Goal: Information Seeking & Learning: Learn about a topic

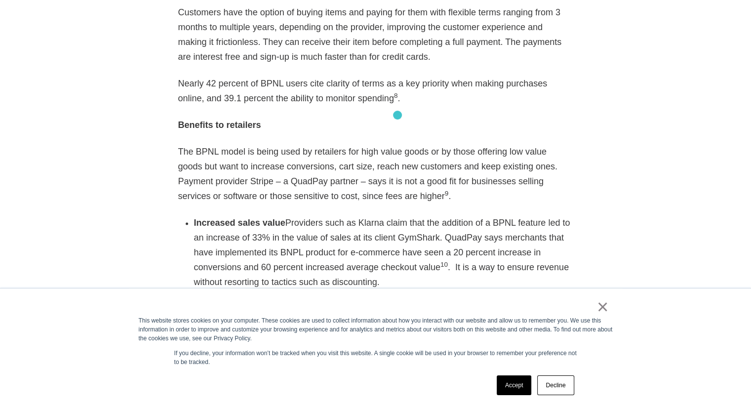
scroll to position [1581, 0]
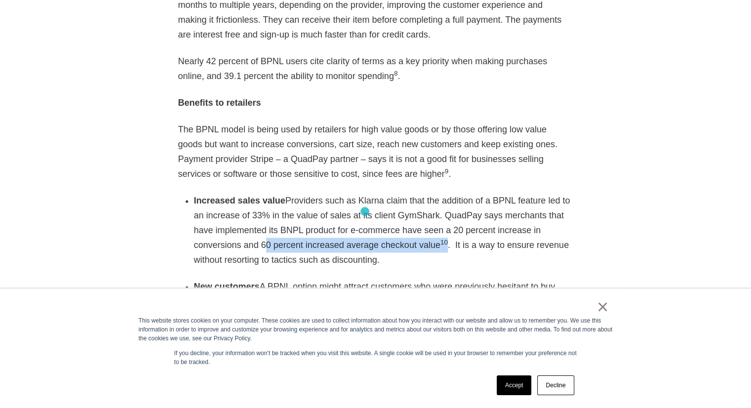
drag, startPoint x: 182, startPoint y: 215, endPoint x: 365, endPoint y: 211, distance: 183.3
click at [365, 211] on div "As eCommerce booms with a growth rate poised to top 20% this year according to …" at bounding box center [375, 208] width 395 height 1966
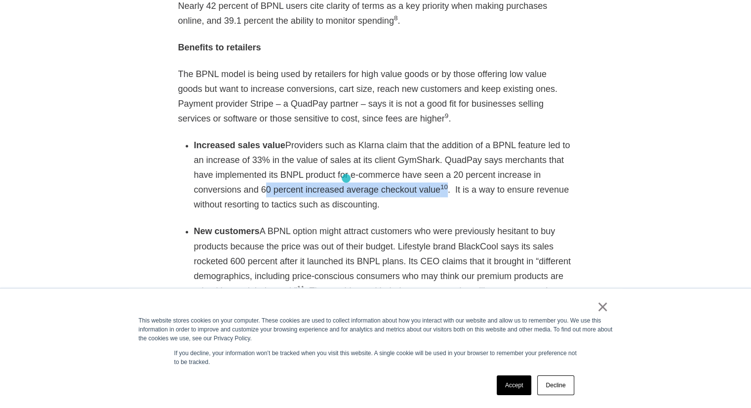
scroll to position [1680, 0]
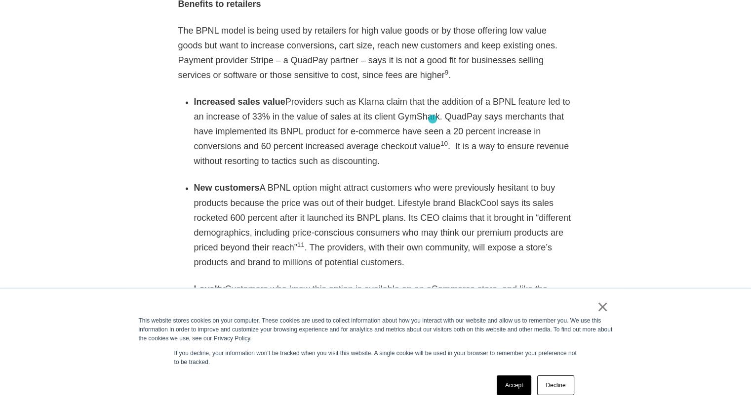
click at [433, 119] on li "Increased sales value Providers such as Klarna claim that the addition of a BPN…" at bounding box center [383, 131] width 379 height 74
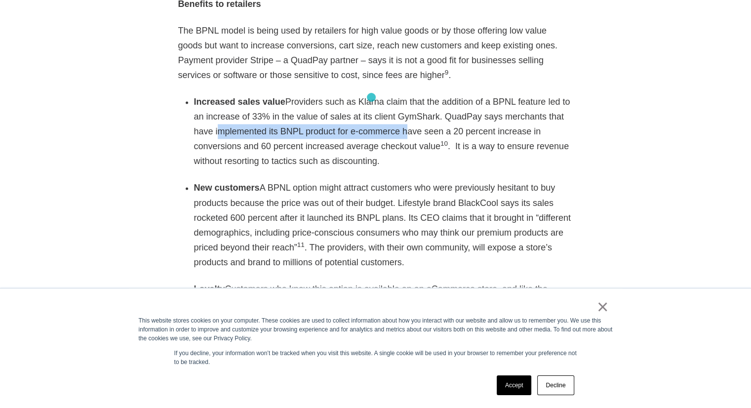
drag, startPoint x: 192, startPoint y: 102, endPoint x: 372, endPoint y: 97, distance: 179.4
click at [372, 97] on div "As eCommerce booms with a growth rate poised to top 20% this year according to …" at bounding box center [375, 110] width 395 height 1966
copy li "implemented its BNPL product for e-commerce"
drag, startPoint x: 194, startPoint y: 115, endPoint x: 360, endPoint y: 111, distance: 165.5
click at [360, 111] on li "Increased sales value Providers such as Klarna claim that the addition of a BPN…" at bounding box center [383, 131] width 379 height 74
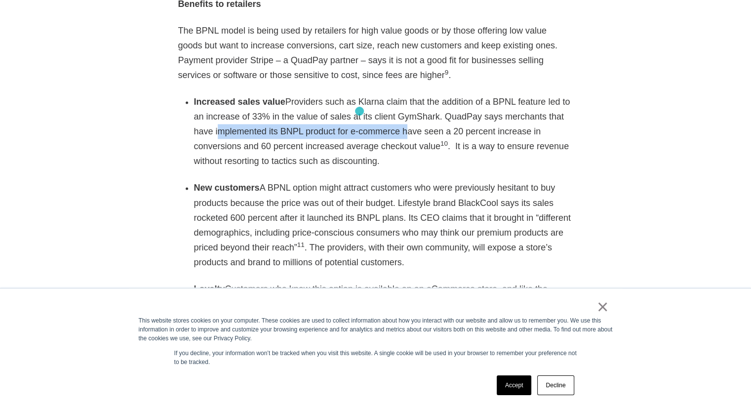
copy li "60 percent increased average checkout value"
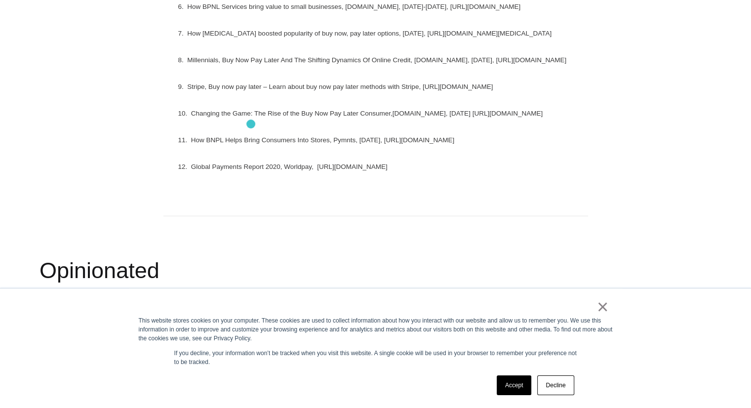
scroll to position [2679, 0]
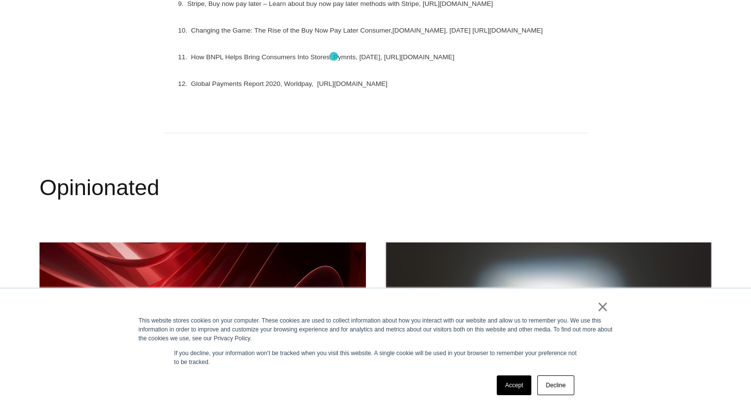
drag, startPoint x: 189, startPoint y: 44, endPoint x: 334, endPoint y: 56, distance: 145.7
click at [334, 40] on p "10. Changing the Game: The Rise of the Buy Now Pay Later Consumer,[DOMAIN_NAME]…" at bounding box center [375, 32] width 395 height 15
copy sup "Changing the Game: The Rise of the Buy Now Pay Later Consumer,[DOMAIN_NAME], [D…"
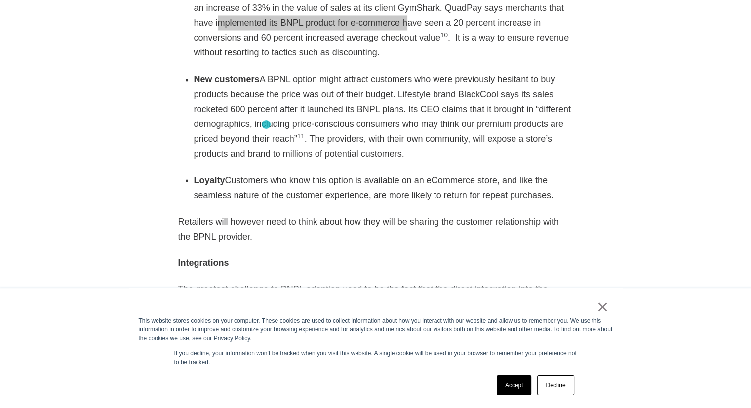
scroll to position [1789, 0]
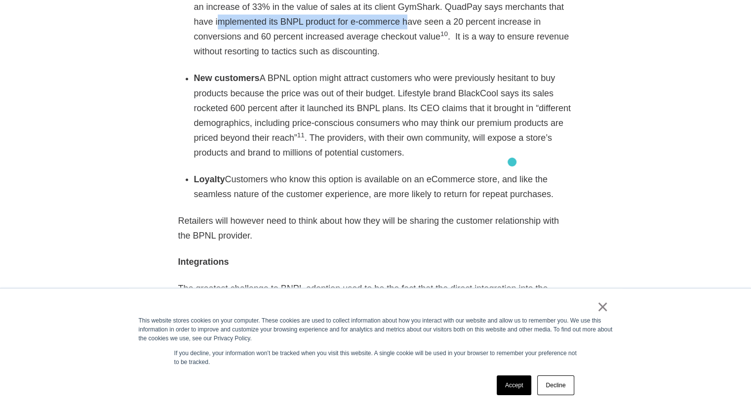
drag, startPoint x: 225, startPoint y: 149, endPoint x: 512, endPoint y: 162, distance: 287.3
click at [512, 171] on li "Loyalty Customers who know this option is available on an eCommerce store, and …" at bounding box center [383, 186] width 379 height 30
copy li "Customers who know this option is available on an eCommerce store, and like the…"
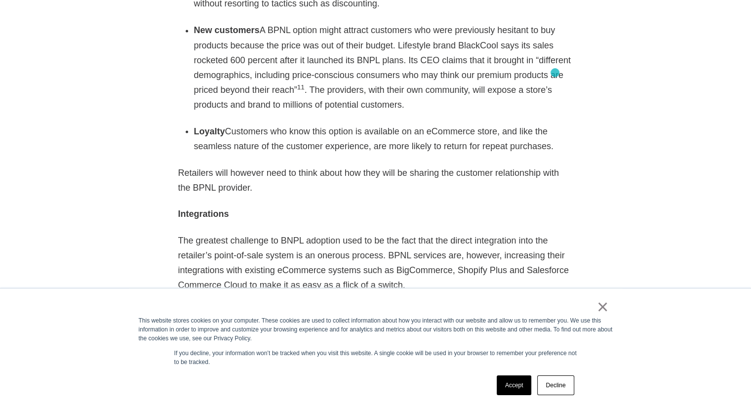
scroll to position [1839, 0]
